Goal: Task Accomplishment & Management: Manage account settings

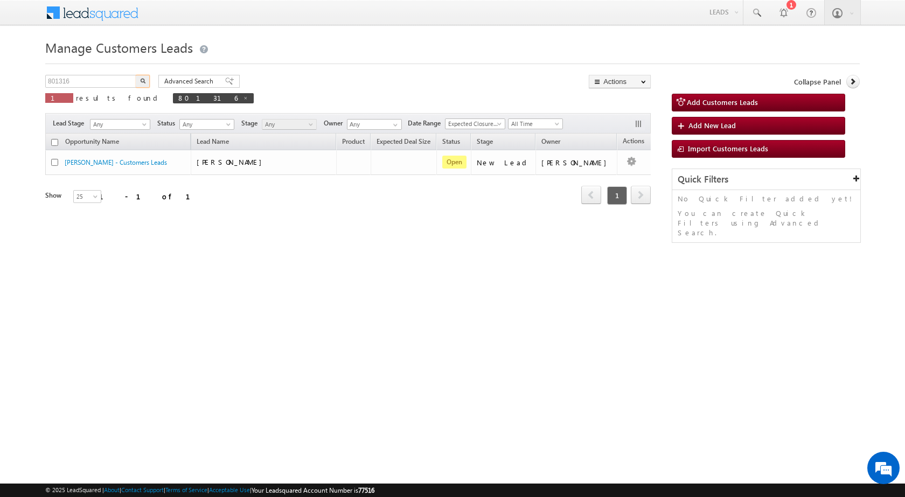
click at [21, 78] on body "Menu [PERSON_NAME] sitar a6@ks erve." at bounding box center [452, 153] width 905 height 306
type input "801864"
click at [136, 75] on button "button" at bounding box center [143, 81] width 14 height 13
drag, startPoint x: 84, startPoint y: 91, endPoint x: 85, endPoint y: 80, distance: 10.8
click at [1, 98] on body "Menu [PERSON_NAME] sitar a6@ks erve." at bounding box center [452, 153] width 905 height 306
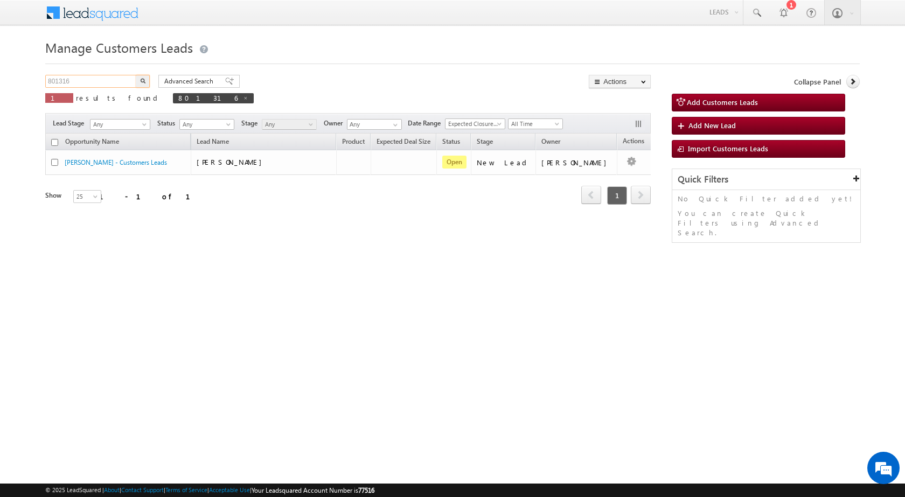
click at [87, 79] on input "801316" at bounding box center [91, 81] width 92 height 13
paste input "864"
type input "801864"
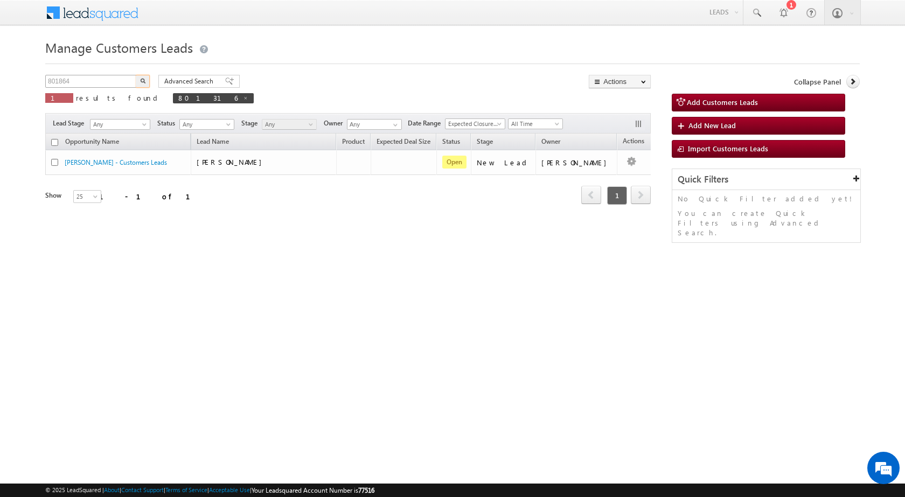
click at [136, 75] on button "button" at bounding box center [143, 81] width 14 height 13
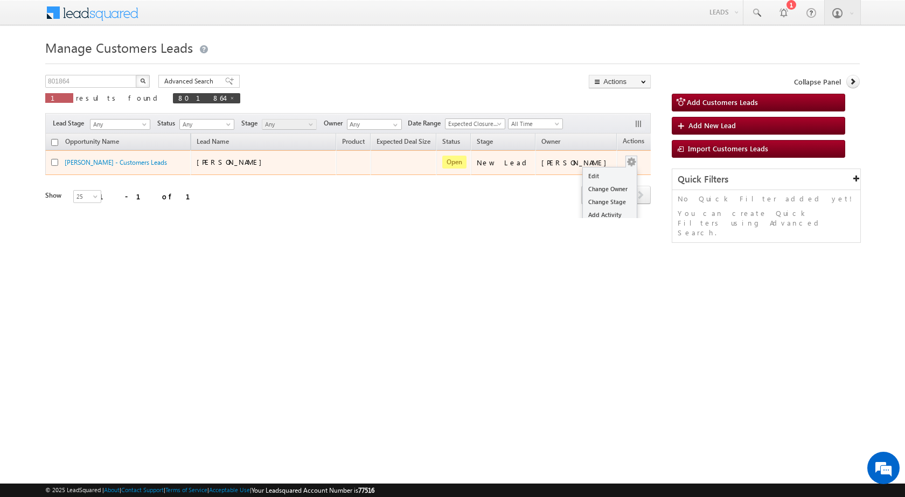
click at [626, 161] on button "button" at bounding box center [631, 162] width 11 height 11
click at [597, 174] on link "Edit" at bounding box center [610, 176] width 54 height 13
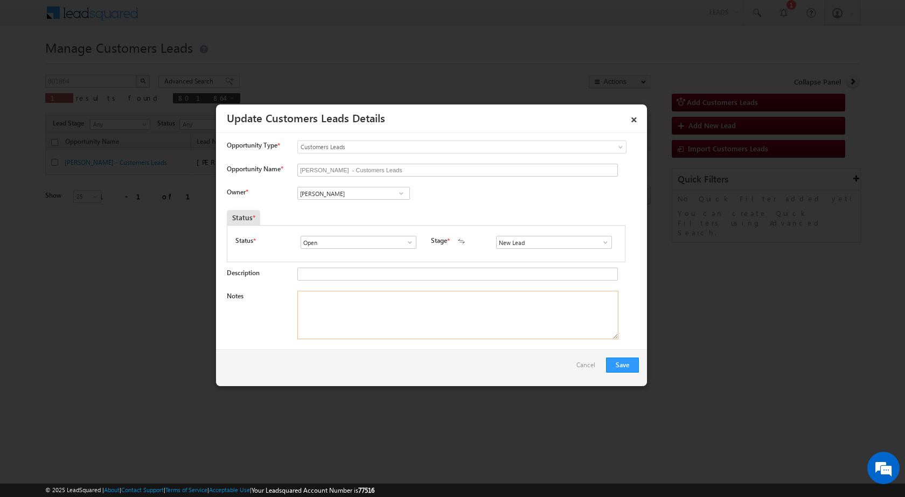
click at [351, 323] on textarea "Notes" at bounding box center [457, 315] width 321 height 48
paste textarea "801864 / JEEVAN CHOUHAN / 9826308016 / 454773 TO DHAR / OWNER HIMSELF / REGISTR…"
type textarea "801864 / JEEVAN CHOUHAN / 9826308016 / 454773 TO DHAR / OWNER HIMSELF / REGISTR…"
click at [406, 194] on link at bounding box center [400, 193] width 13 height 11
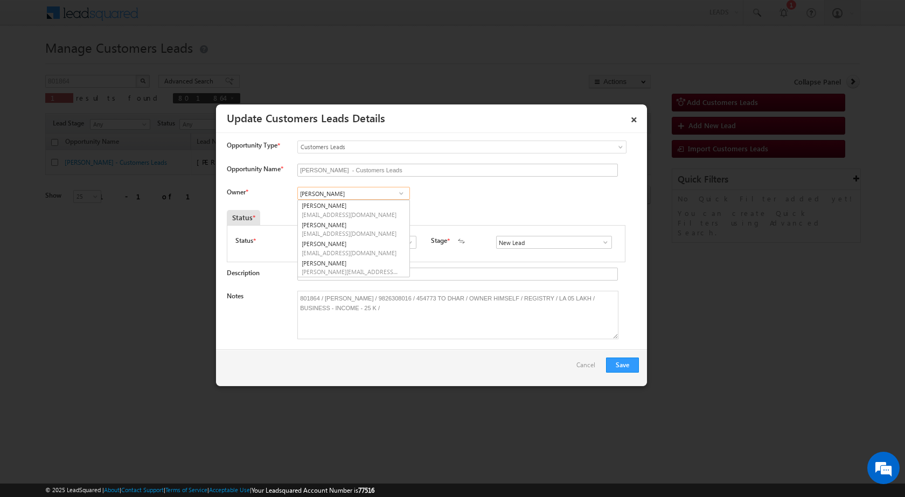
type input "KRISHNA"
paste input "krishna.kumar@sgrlimited.in"
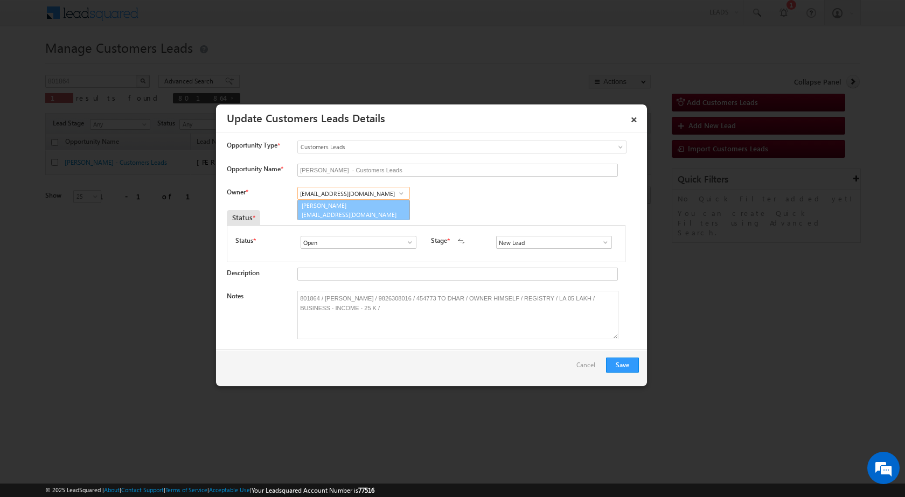
click at [335, 206] on link "Krishna Kumar krishna.kumar@sgrlimited.in" at bounding box center [353, 210] width 113 height 20
type input "Krishna Kumar"
click at [625, 363] on button "Save" at bounding box center [622, 365] width 33 height 15
